Goal: Task Accomplishment & Management: Manage account settings

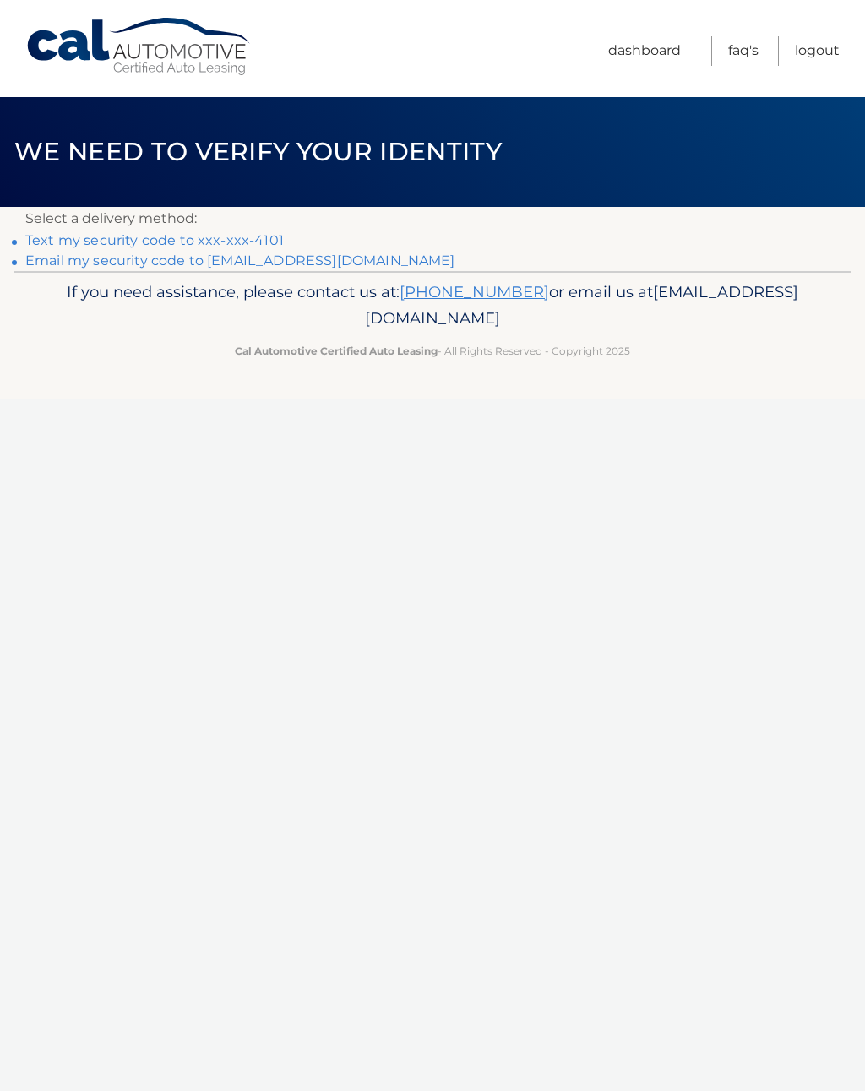
click at [201, 237] on link "Text my security code to xxx-xxx-4101" at bounding box center [154, 240] width 258 height 16
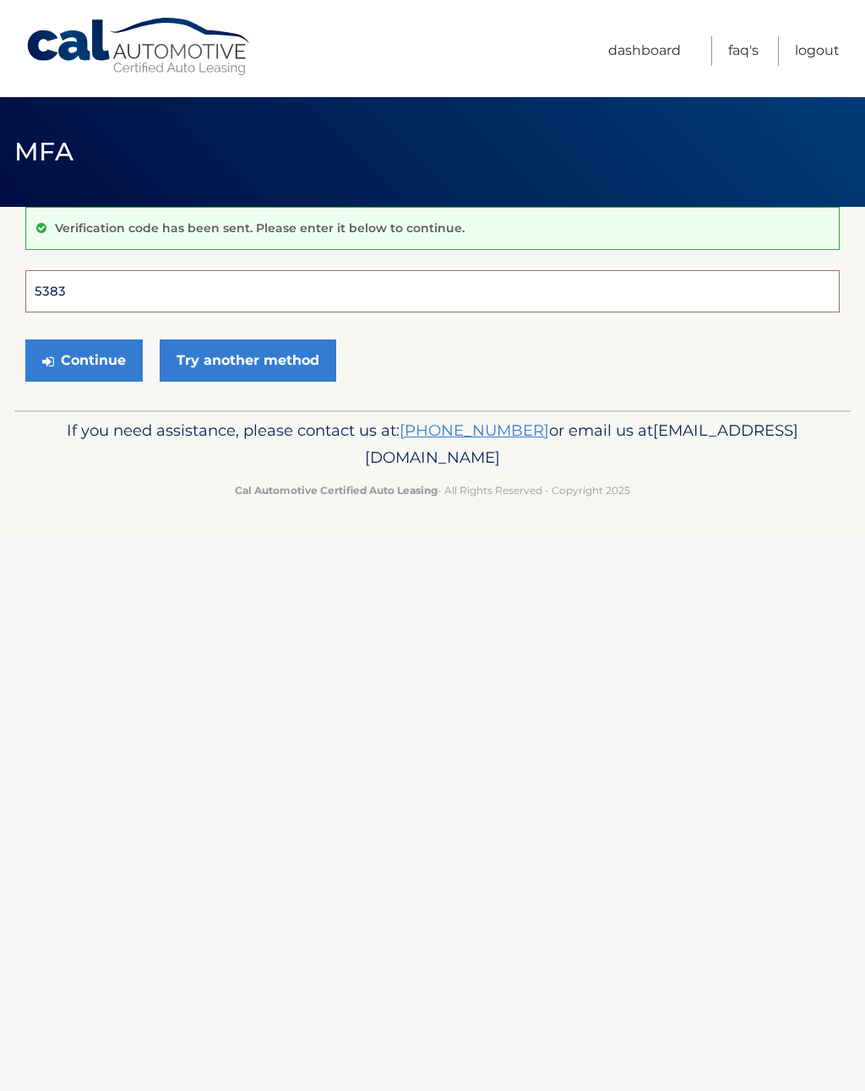
type input "538314"
click at [84, 360] on button "Continue" at bounding box center [83, 360] width 117 height 42
click at [98, 356] on button "Continue" at bounding box center [83, 360] width 117 height 42
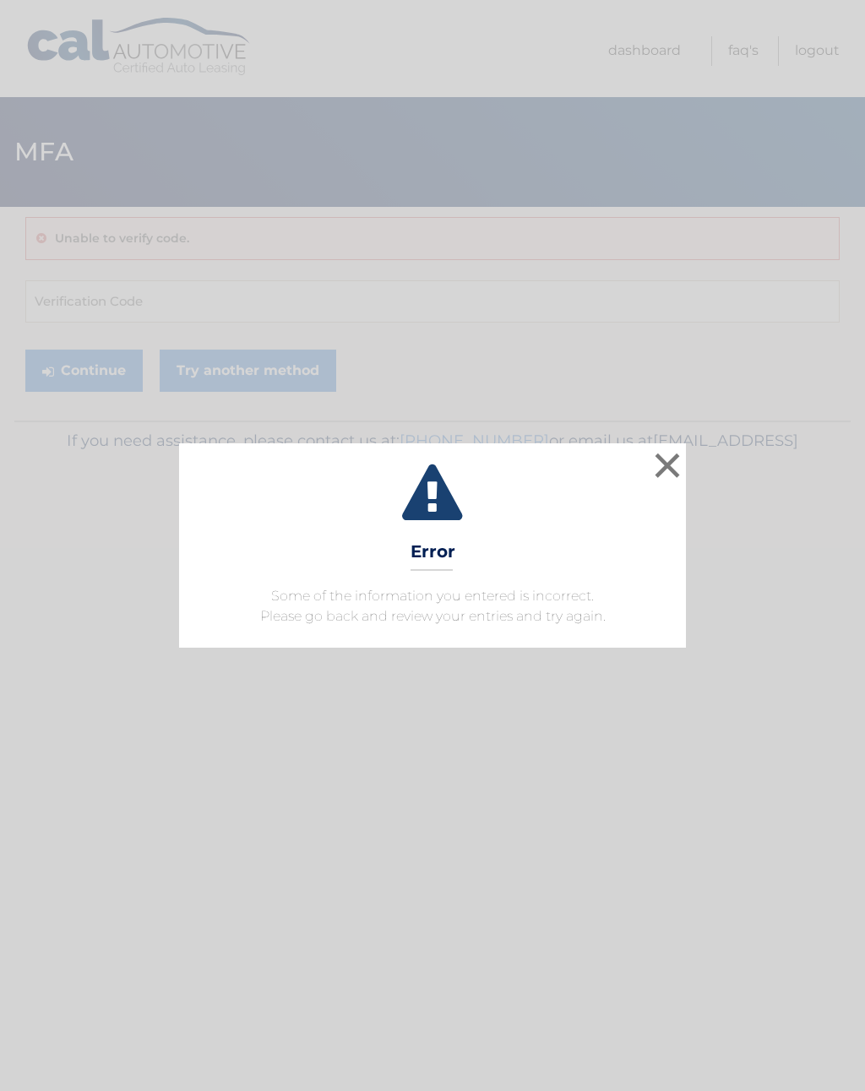
click at [674, 475] on button "×" at bounding box center [667, 465] width 34 height 34
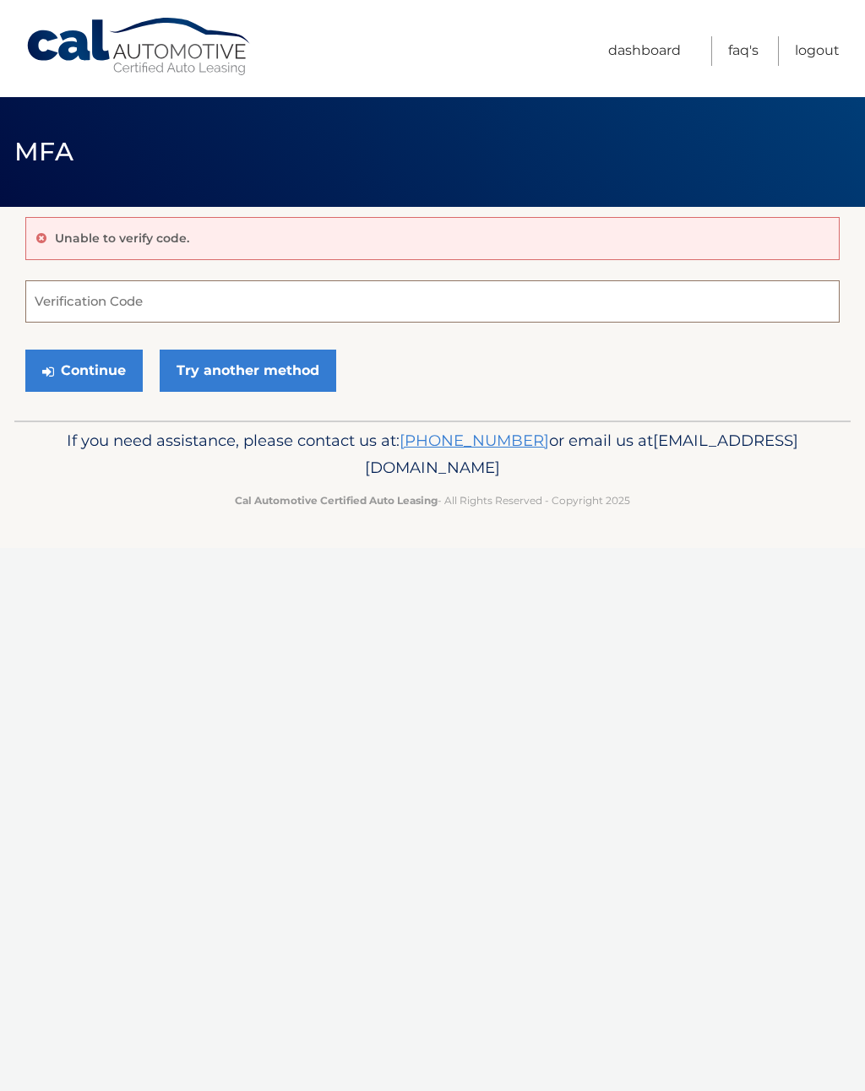
click at [154, 296] on input "Verification Code" at bounding box center [432, 301] width 814 height 42
type input "538314"
click at [103, 365] on button "Continue" at bounding box center [83, 371] width 117 height 42
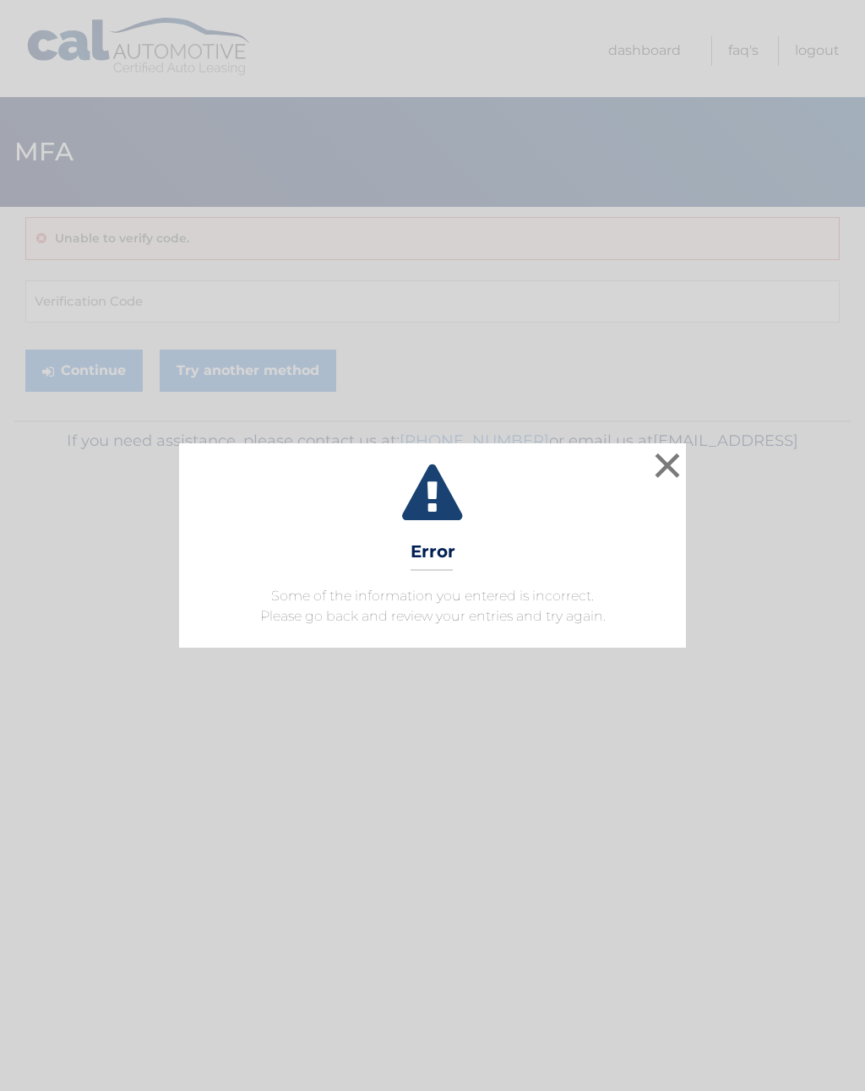
click at [652, 476] on button "×" at bounding box center [667, 465] width 34 height 34
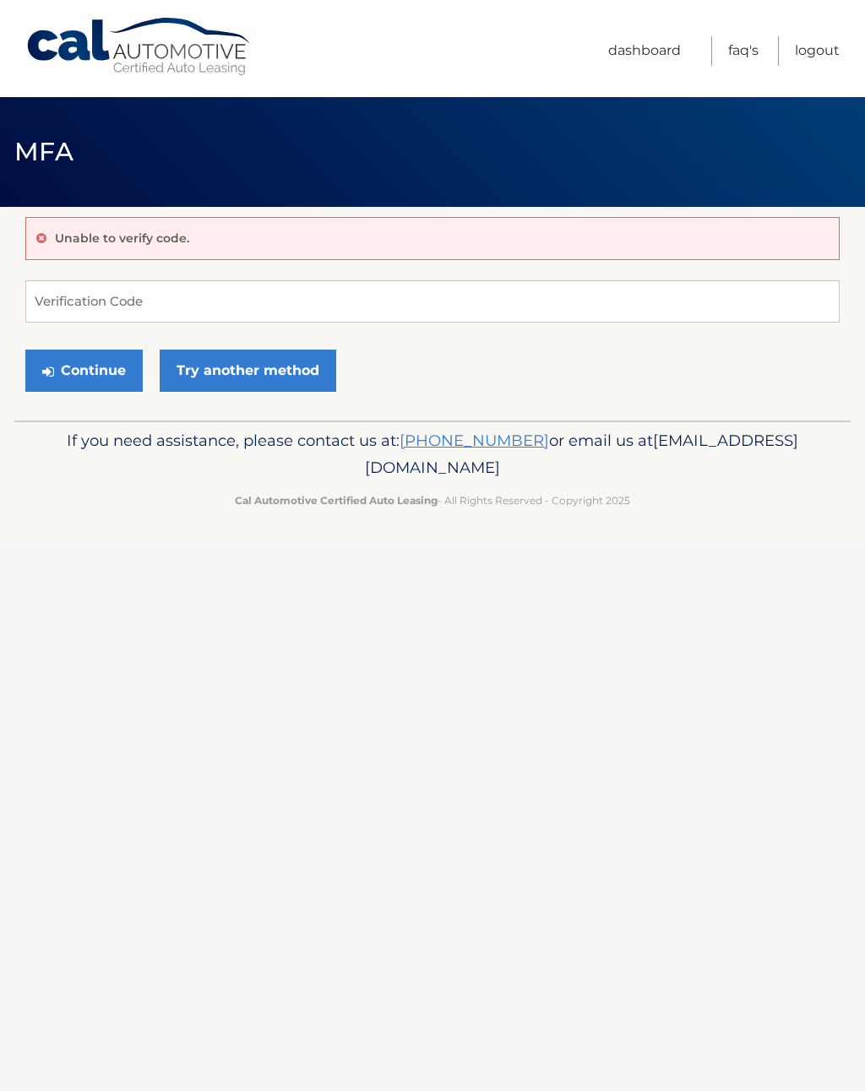
click at [126, 372] on button "Continue" at bounding box center [83, 371] width 117 height 42
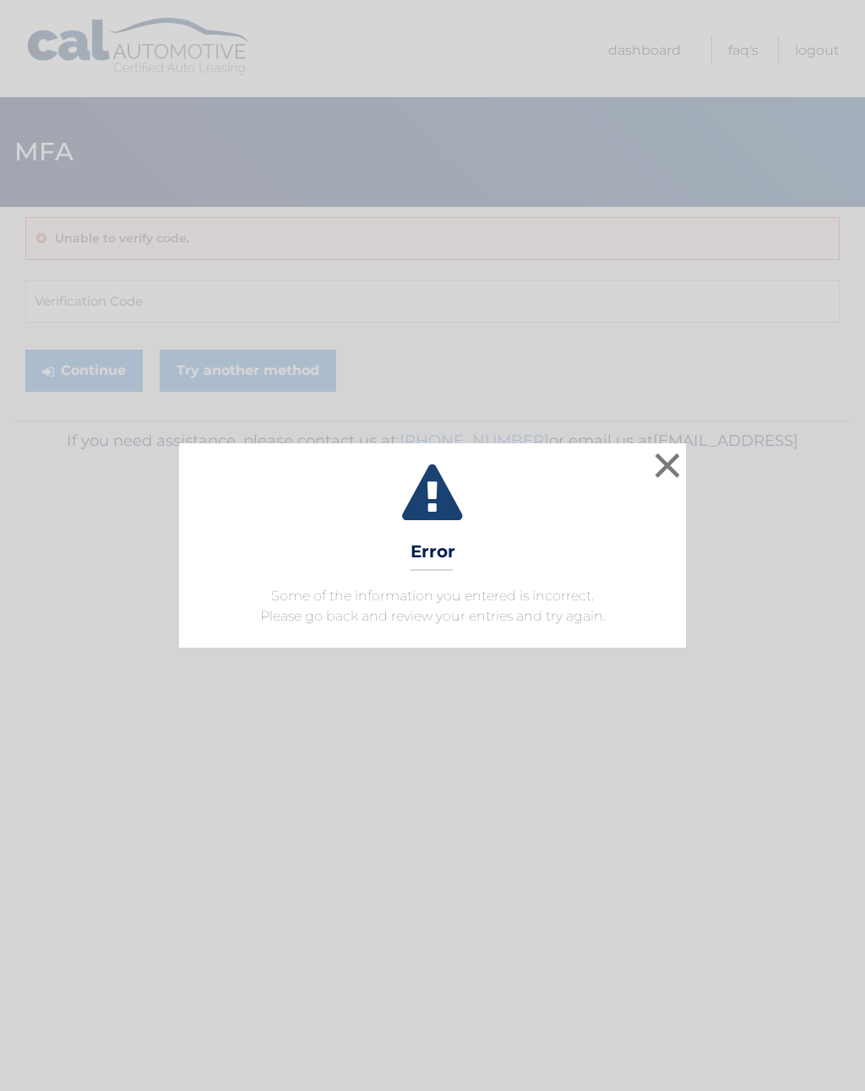
click at [672, 467] on button "×" at bounding box center [667, 465] width 34 height 34
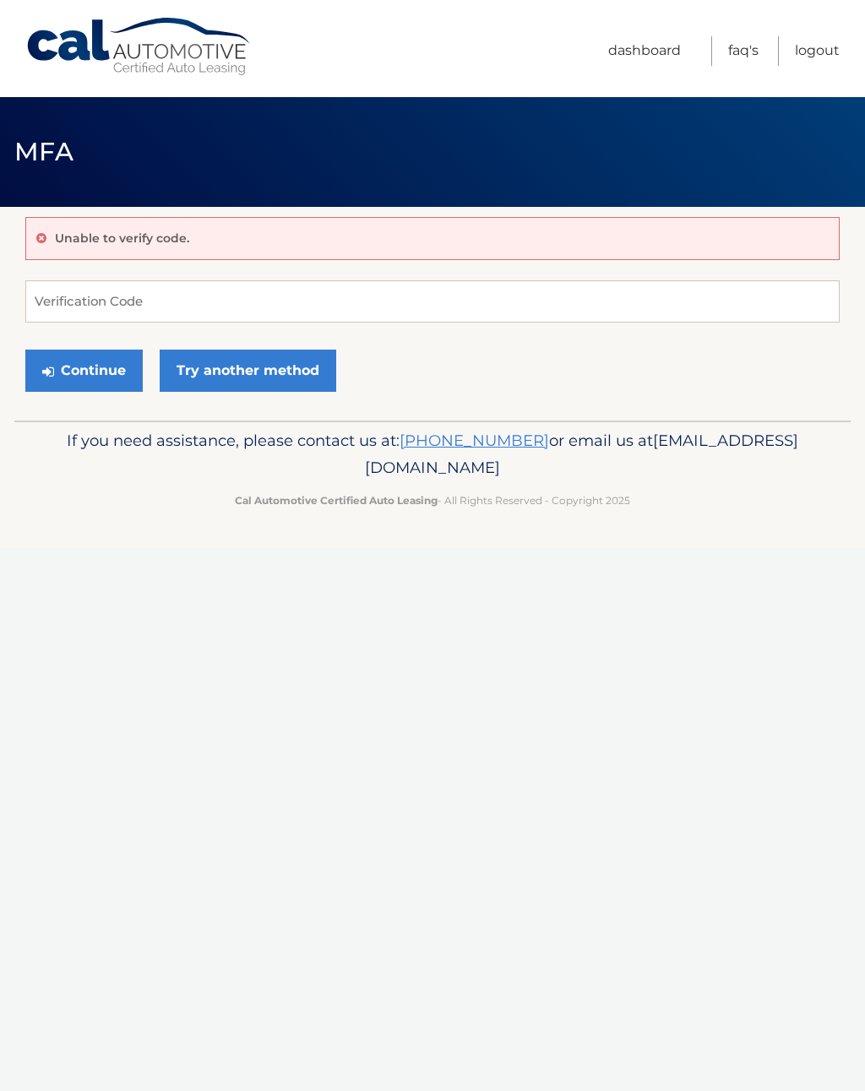
click at [823, 57] on link "Logout" at bounding box center [817, 51] width 45 height 30
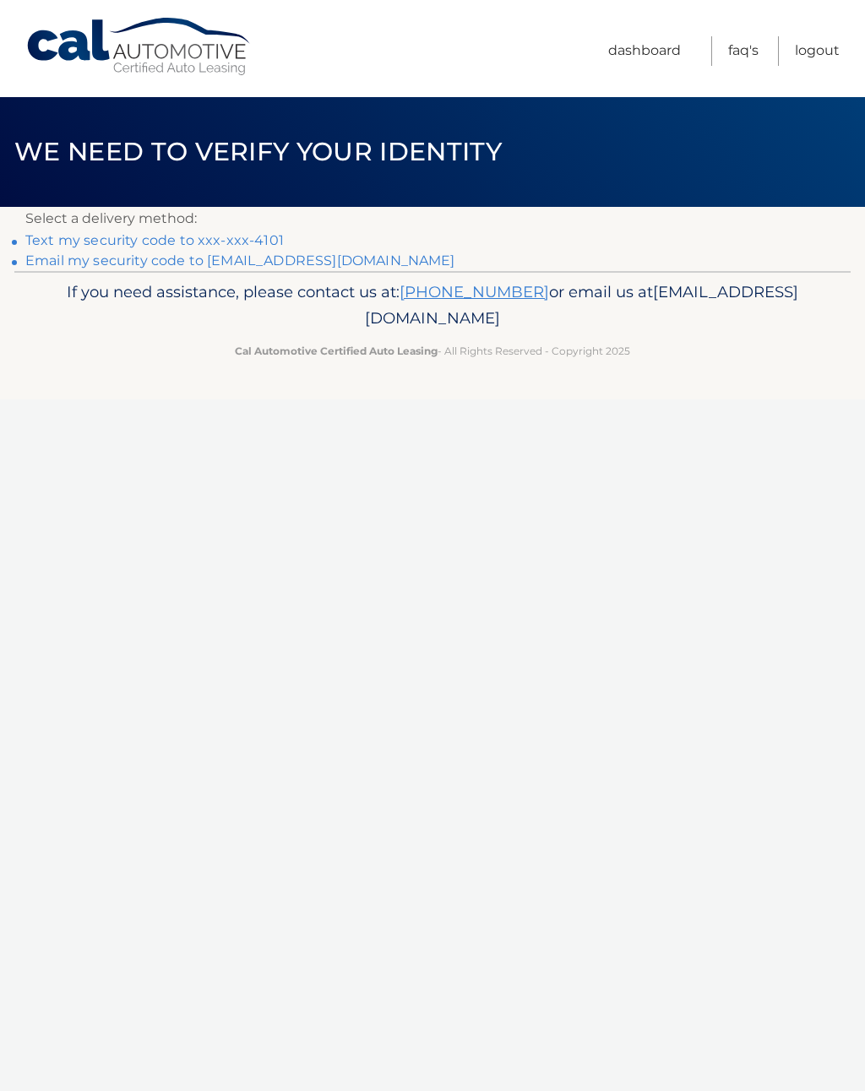
click at [90, 232] on link "Text my security code to xxx-xxx-4101" at bounding box center [154, 240] width 258 height 16
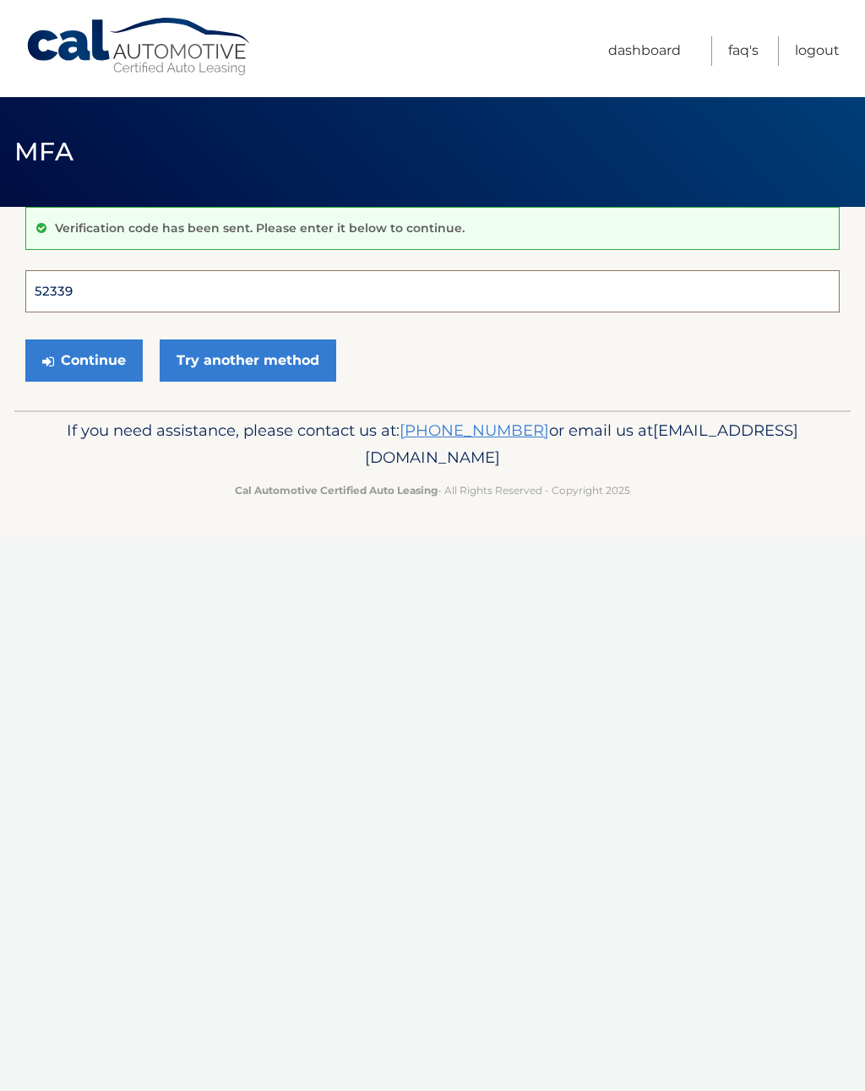
type input "523394"
click at [84, 360] on button "Continue" at bounding box center [83, 360] width 117 height 42
click at [92, 350] on button "Continue" at bounding box center [83, 360] width 117 height 42
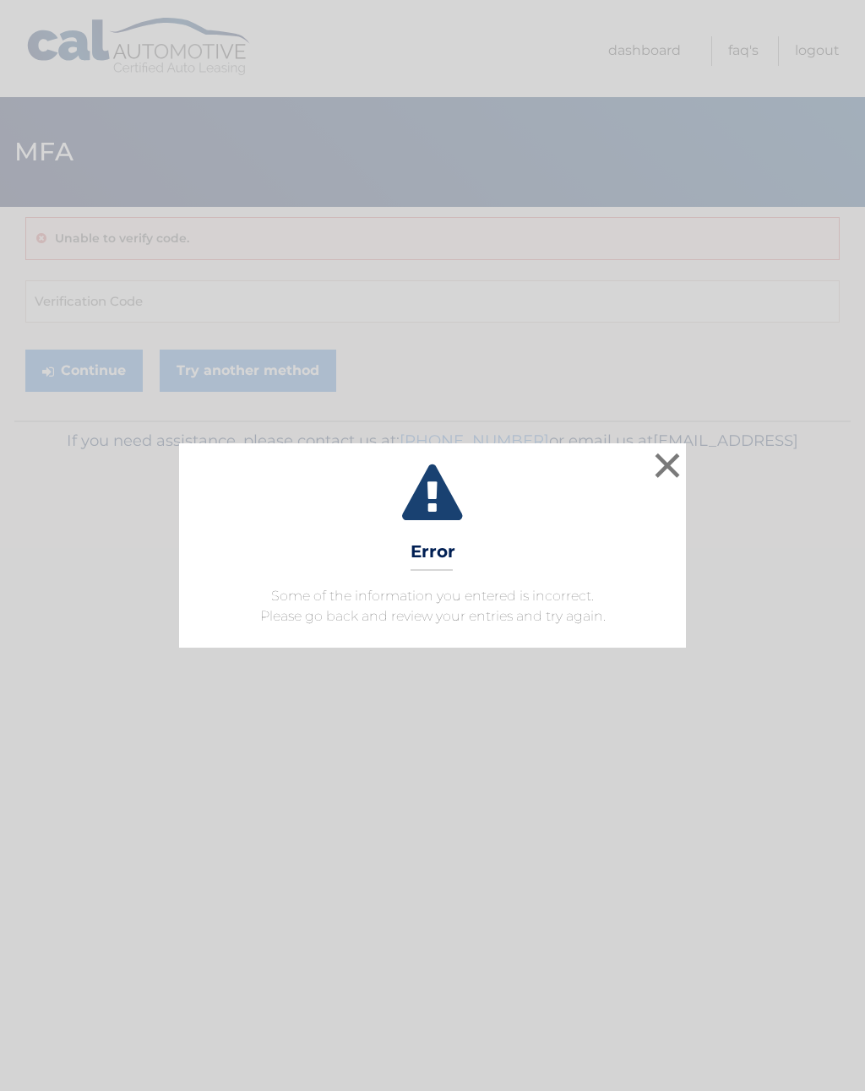
click at [675, 464] on button "×" at bounding box center [667, 465] width 34 height 34
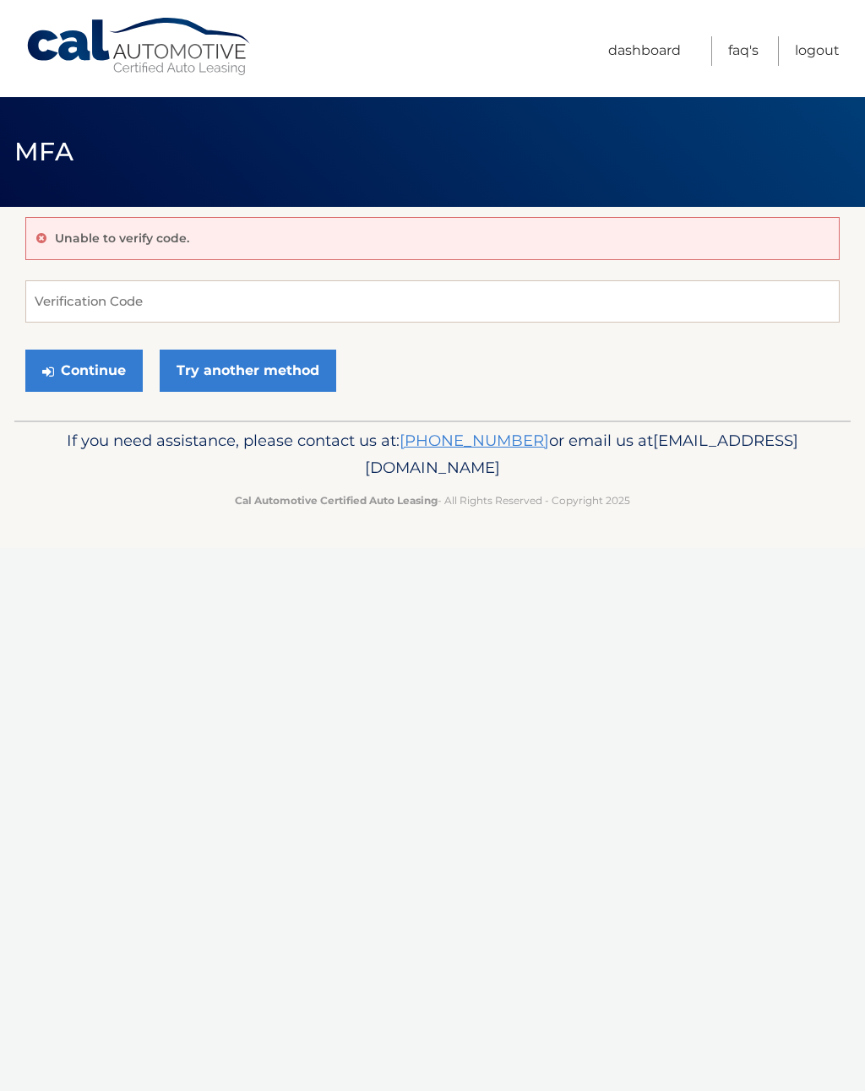
click at [829, 56] on link "Logout" at bounding box center [817, 51] width 45 height 30
